Goal: Task Accomplishment & Management: Manage account settings

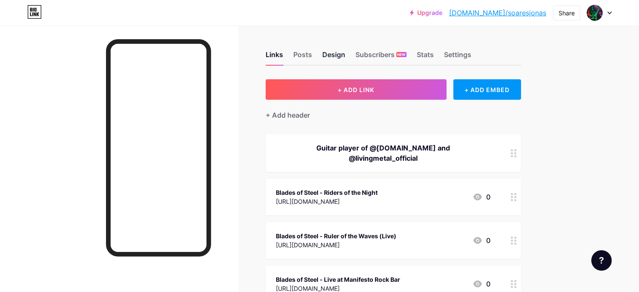
click at [338, 54] on div "Design" at bounding box center [333, 56] width 23 height 15
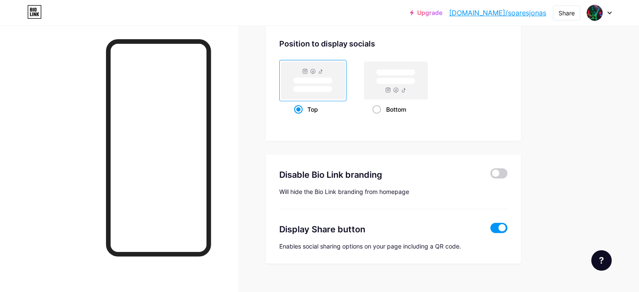
scroll to position [1648, 0]
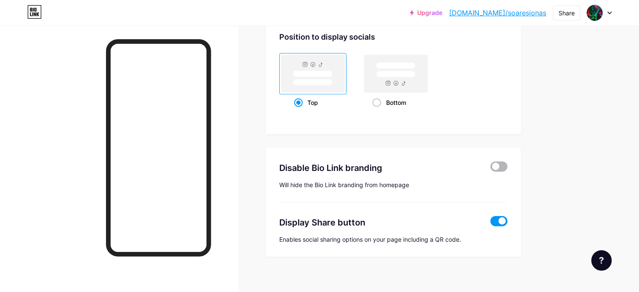
click at [499, 161] on span at bounding box center [498, 166] width 17 height 10
click at [490, 169] on input "checkbox" at bounding box center [490, 169] width 0 height 0
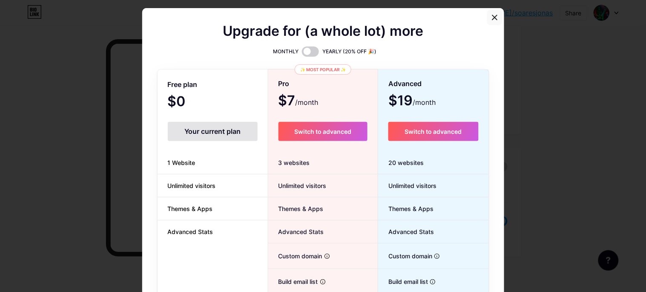
click at [491, 15] on icon at bounding box center [494, 17] width 7 height 7
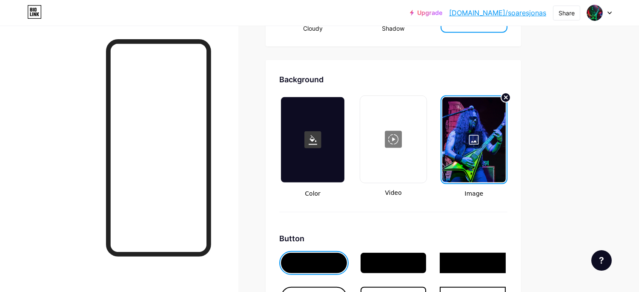
scroll to position [1084, 0]
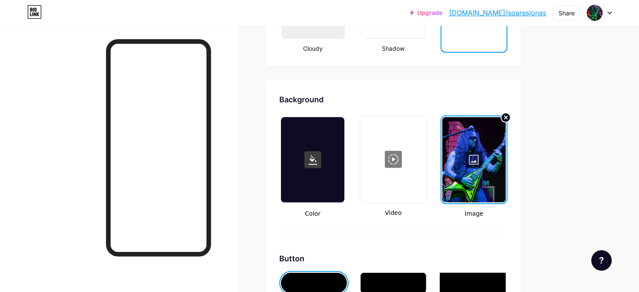
click at [314, 178] on div at bounding box center [312, 159] width 63 height 85
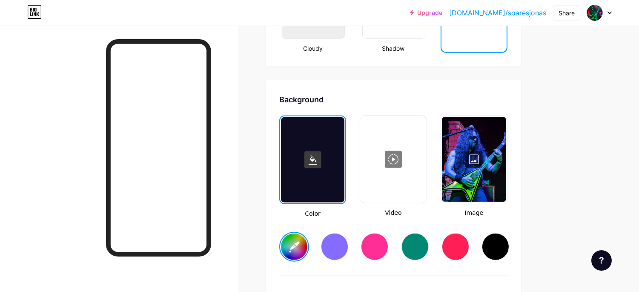
type input "#ffffff"
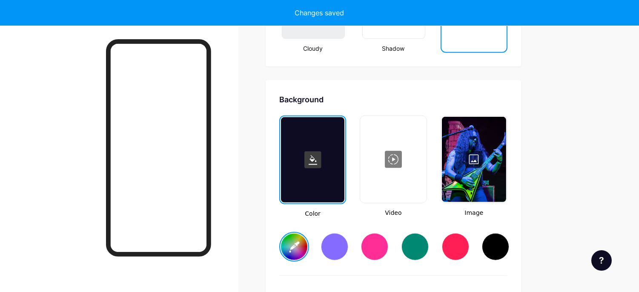
type input "#ffffff"
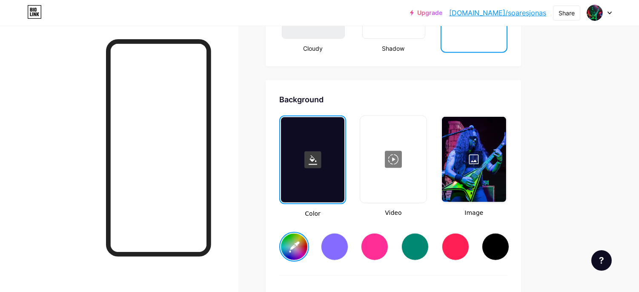
click at [501, 241] on div at bounding box center [495, 246] width 27 height 27
type input "#ffffff"
type input "#000000"
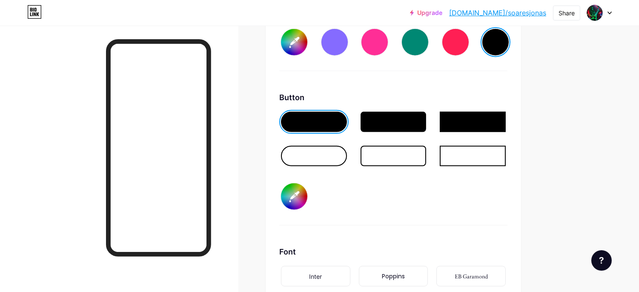
click at [329, 146] on div at bounding box center [314, 156] width 66 height 20
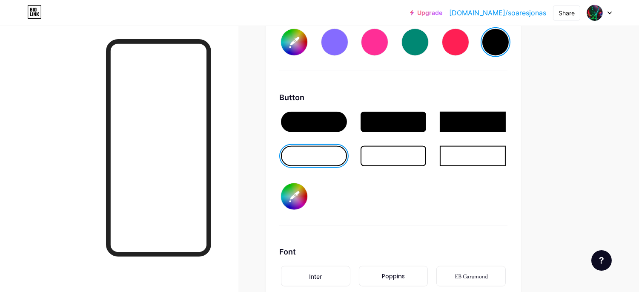
click at [396, 152] on div at bounding box center [394, 156] width 66 height 20
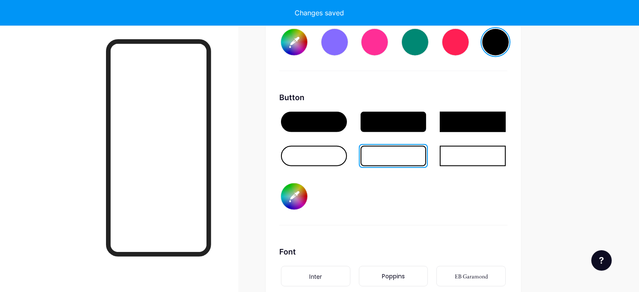
type input "#ffffff"
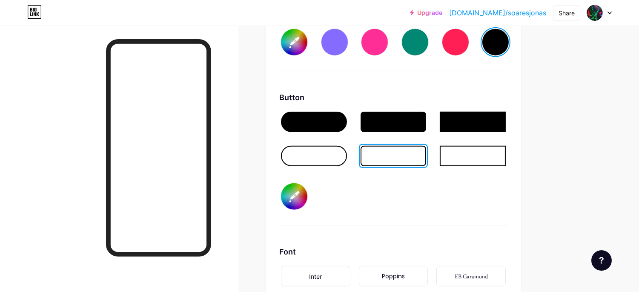
click at [295, 192] on input "#000000" at bounding box center [294, 196] width 26 height 26
type input "#ffffff"
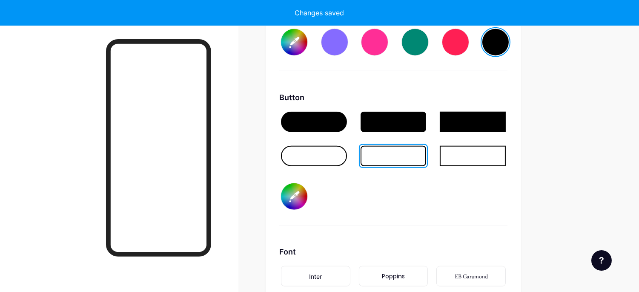
type input "#ffffff"
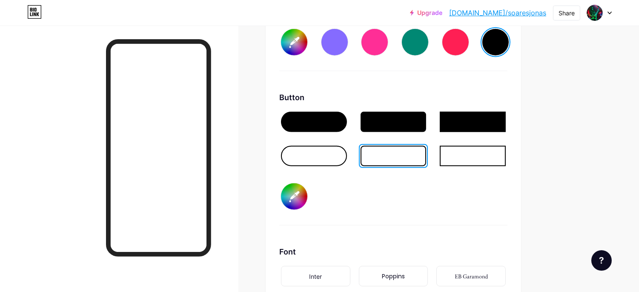
type input "#ffffff"
click at [334, 206] on div "Button #ffffff" at bounding box center [393, 159] width 228 height 134
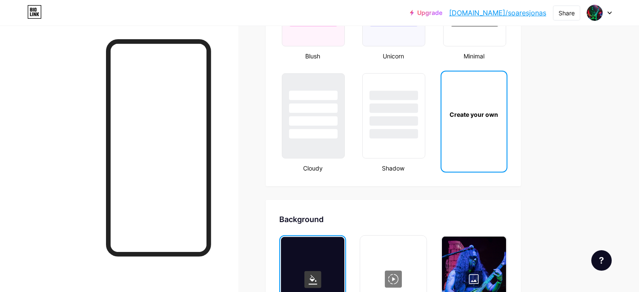
scroll to position [968, 0]
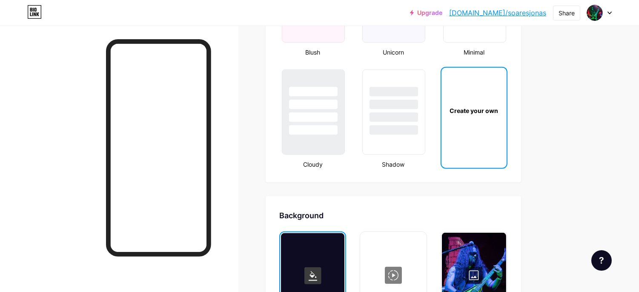
click at [478, 121] on div "Create your own" at bounding box center [473, 110] width 65 height 85
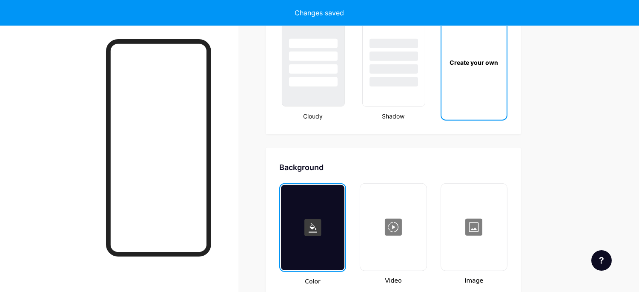
scroll to position [1123, 0]
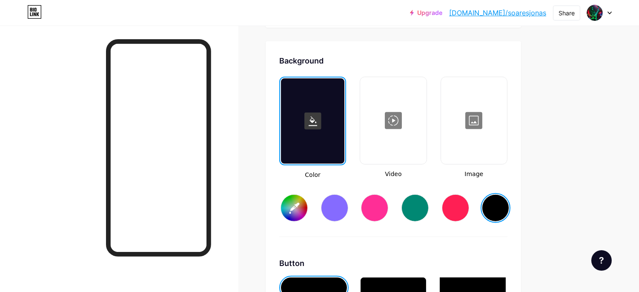
click at [478, 121] on div at bounding box center [474, 120] width 64 height 85
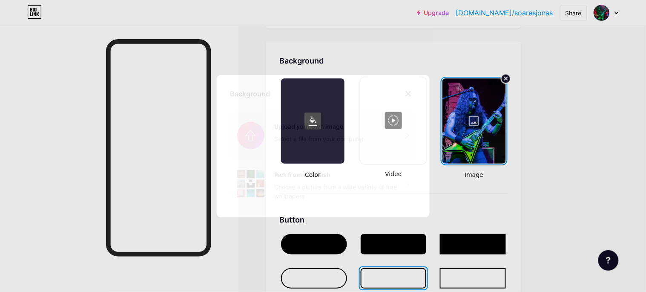
click at [256, 133] on input "file" at bounding box center [323, 136] width 186 height 48
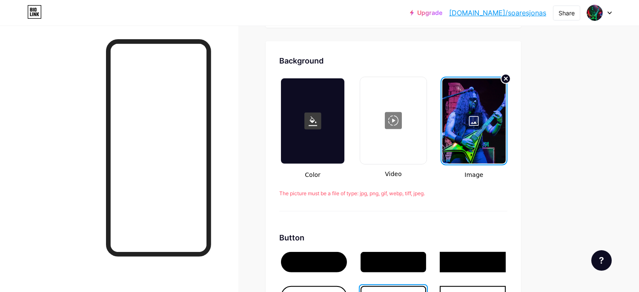
click at [506, 74] on circle at bounding box center [506, 79] width 10 height 10
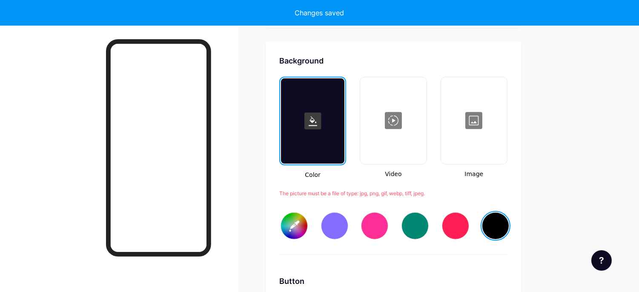
type input "#ffffff"
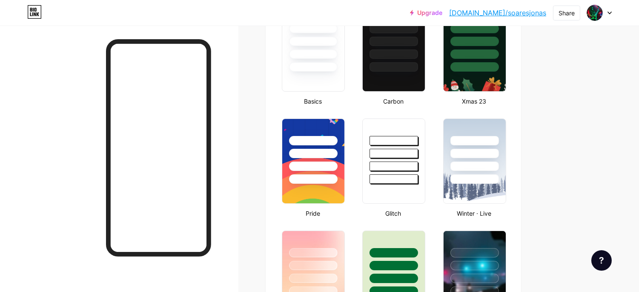
scroll to position [0, 0]
